Goal: Task Accomplishment & Management: Complete application form

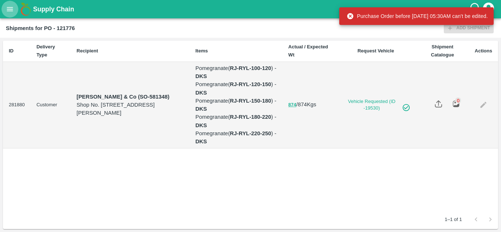
click at [8, 11] on icon "open drawer" at bounding box center [10, 9] width 6 height 4
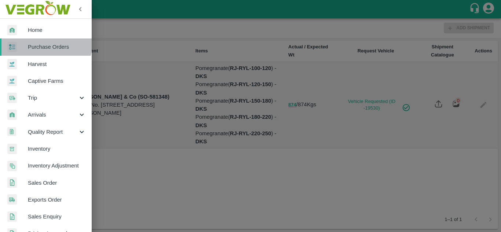
click at [38, 44] on span "Purchase Orders" at bounding box center [57, 47] width 58 height 8
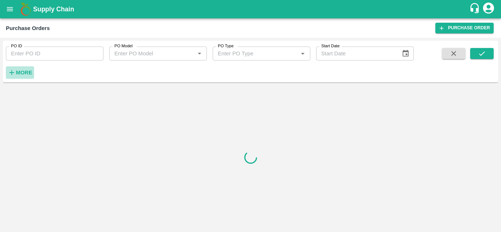
click at [17, 70] on strong "More" at bounding box center [24, 73] width 17 height 6
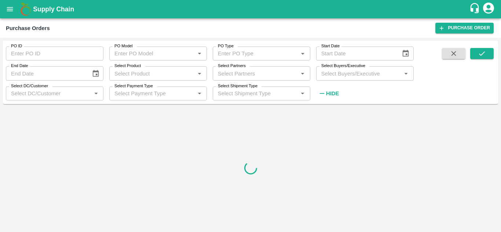
click at [328, 73] on input "Select Buyers/Executive" at bounding box center [358, 74] width 81 height 10
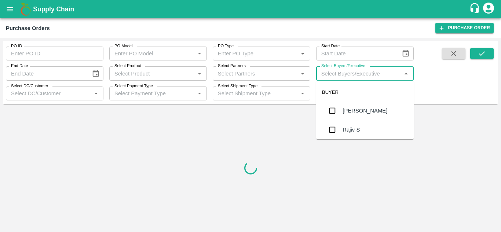
type input "V"
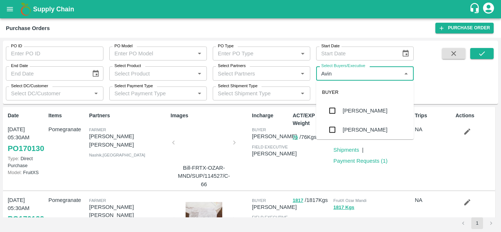
type input "Avina"
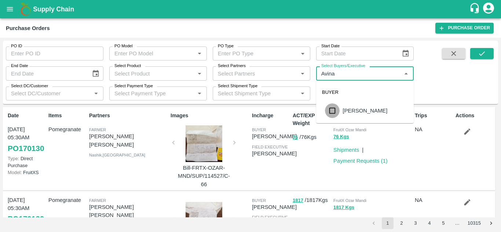
click at [336, 109] on input "checkbox" at bounding box center [332, 110] width 15 height 15
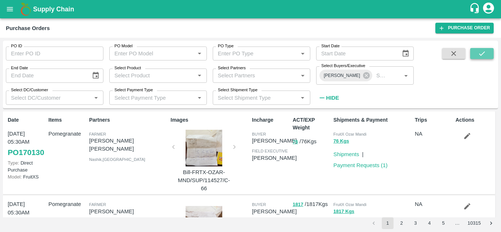
click at [480, 52] on icon "submit" at bounding box center [482, 54] width 8 height 8
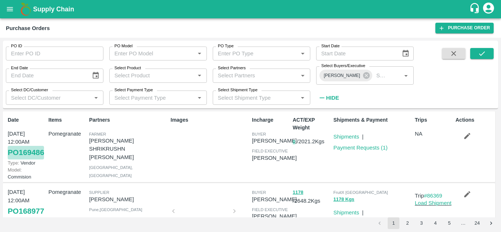
click at [26, 159] on link "PO 169486" at bounding box center [26, 152] width 36 height 13
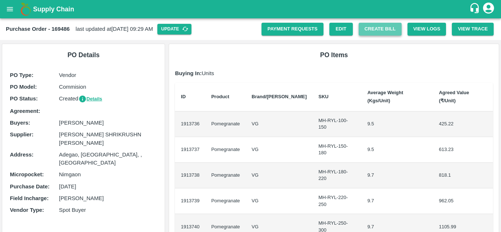
click at [382, 33] on button "Create Bill" at bounding box center [380, 29] width 43 height 13
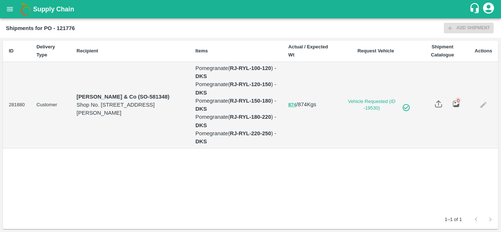
click at [9, 13] on icon "open drawer" at bounding box center [10, 9] width 8 height 8
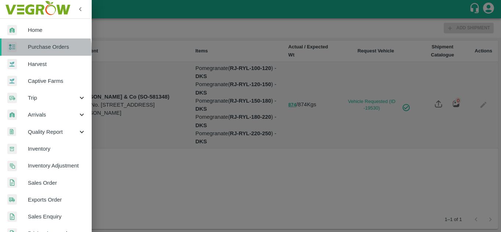
click at [34, 49] on span "Purchase Orders" at bounding box center [57, 47] width 58 height 8
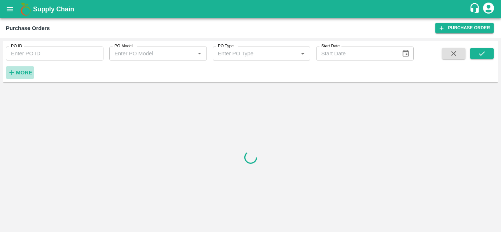
click at [21, 69] on h6 "More" at bounding box center [24, 73] width 17 height 10
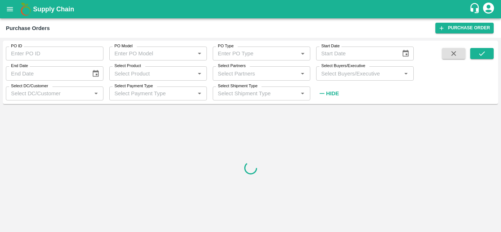
click at [345, 71] on input "Select Buyers/Executive" at bounding box center [358, 74] width 81 height 10
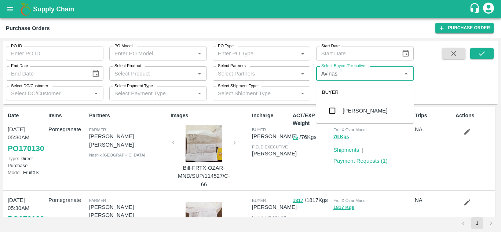
type input "Avinash"
click at [341, 110] on div "Avinash Kumar" at bounding box center [365, 110] width 98 height 19
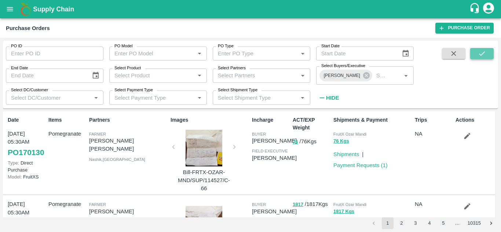
click at [480, 51] on icon "submit" at bounding box center [482, 54] width 8 height 8
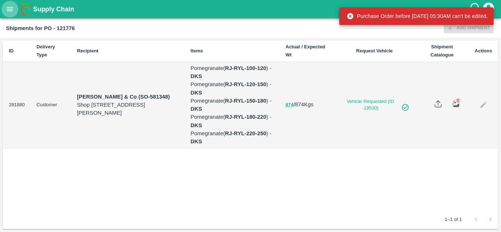
click at [9, 11] on icon "open drawer" at bounding box center [10, 9] width 6 height 4
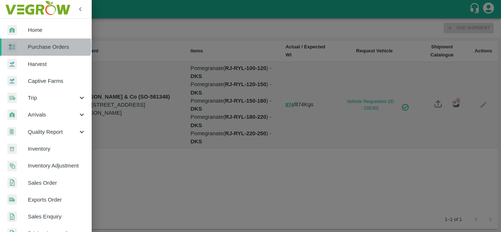
click at [34, 46] on span "Purchase Orders" at bounding box center [57, 47] width 58 height 8
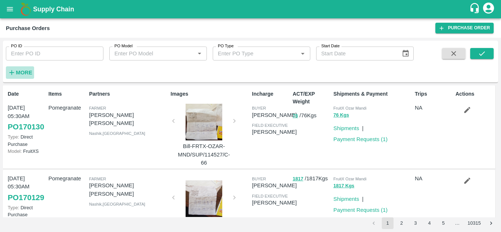
click at [13, 72] on icon "button" at bounding box center [12, 73] width 8 height 8
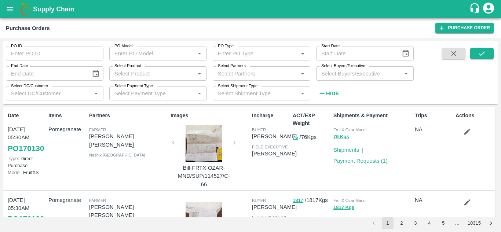
click at [332, 73] on input "Select Buyers/Executive" at bounding box center [358, 74] width 81 height 10
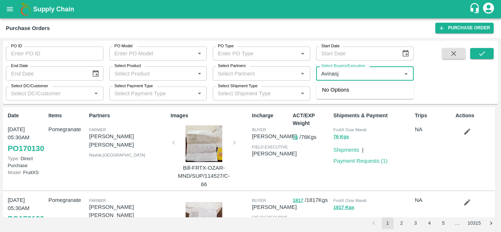
type input "Avinas"
click at [336, 107] on input "checkbox" at bounding box center [332, 110] width 15 height 15
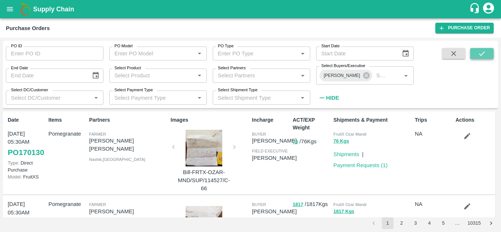
click at [487, 55] on button "submit" at bounding box center [481, 53] width 23 height 11
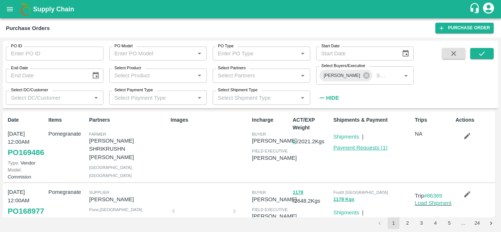
click at [359, 149] on link "Payment Requests ( 1 )" at bounding box center [360, 148] width 54 height 6
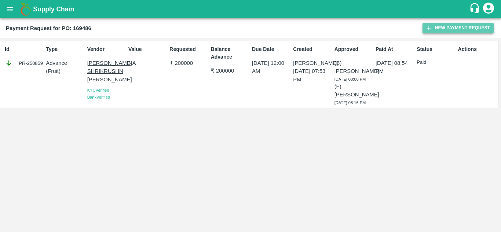
click at [448, 29] on button "New Payment Request" at bounding box center [457, 28] width 71 height 11
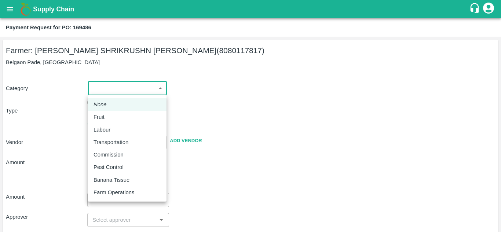
click at [111, 86] on body "Supply Chain Payment Request for PO: 169486 Farmer: [PERSON_NAME] [PERSON_NAME]…" at bounding box center [250, 116] width 501 height 232
click at [106, 114] on div "Fruit" at bounding box center [101, 117] width 15 height 8
type input "1"
type input "[PERSON_NAME] [PERSON_NAME] - 8080117817(Farmer)"
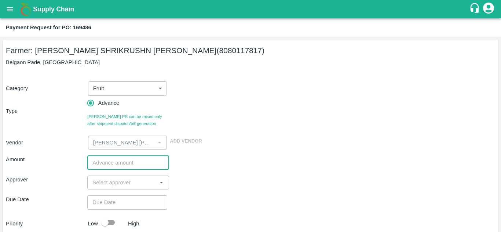
click at [99, 166] on input "number" at bounding box center [127, 162] width 81 height 14
type input "98882"
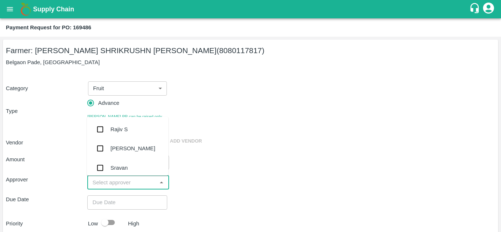
click at [103, 183] on input "input" at bounding box center [121, 183] width 65 height 10
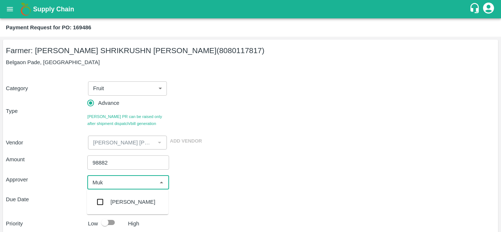
type input "Muku"
click at [101, 195] on input "checkbox" at bounding box center [100, 202] width 15 height 15
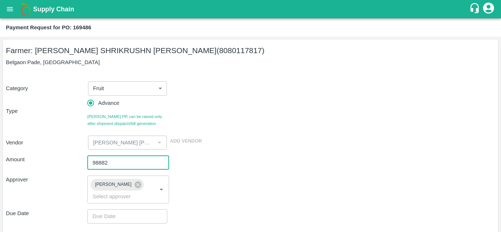
click at [99, 161] on input "98882" at bounding box center [127, 162] width 81 height 14
click at [72, 195] on div "Approver" at bounding box center [46, 190] width 81 height 28
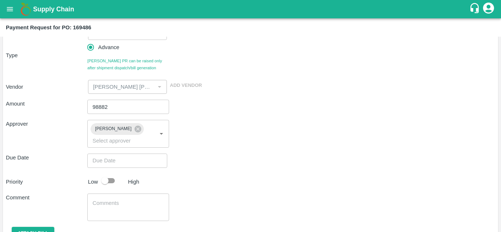
scroll to position [58, 0]
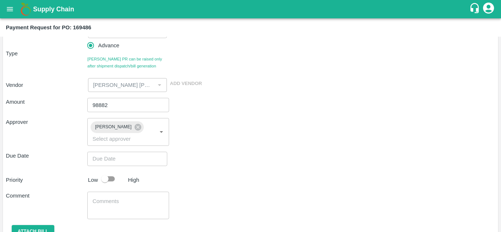
type input "DD/MM/YYYY hh:mm aa"
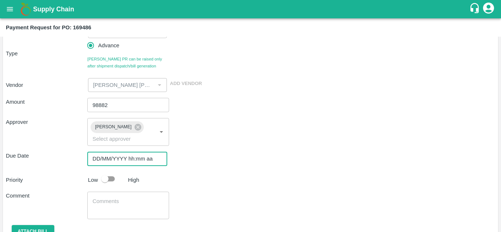
click at [103, 161] on input "DD/MM/YYYY hh:mm aa" at bounding box center [124, 159] width 75 height 14
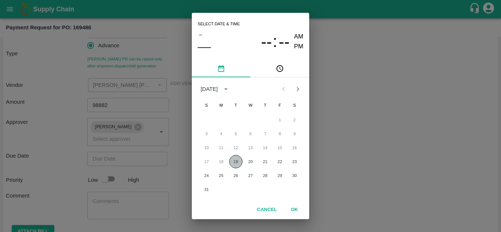
click at [240, 164] on button "19" at bounding box center [235, 161] width 13 height 13
type input "19/08/2025 12:00 AM"
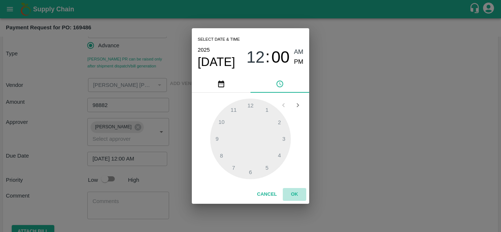
click at [293, 192] on button "OK" at bounding box center [294, 194] width 23 height 13
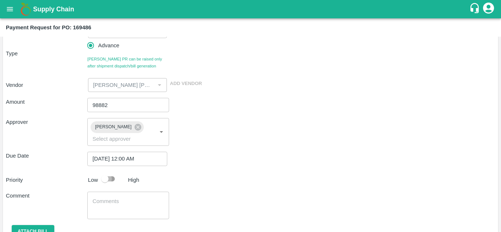
click at [107, 178] on input "checkbox" at bounding box center [105, 179] width 42 height 14
checkbox input "true"
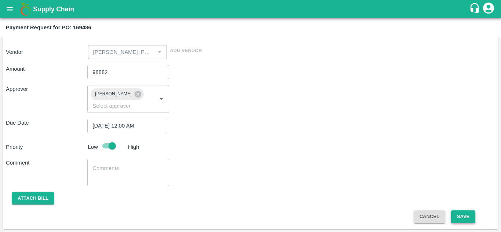
click at [463, 217] on button "Save" at bounding box center [463, 216] width 24 height 13
